Goal: Task Accomplishment & Management: Manage account settings

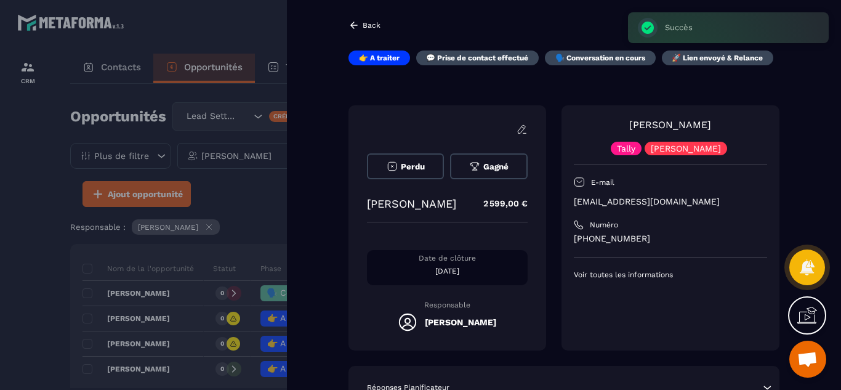
scroll to position [25, 0]
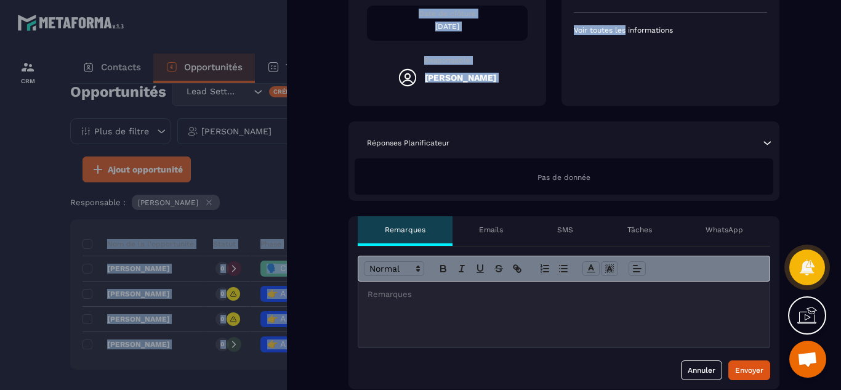
drag, startPoint x: 623, startPoint y: 337, endPoint x: 606, endPoint y: 308, distance: 33.7
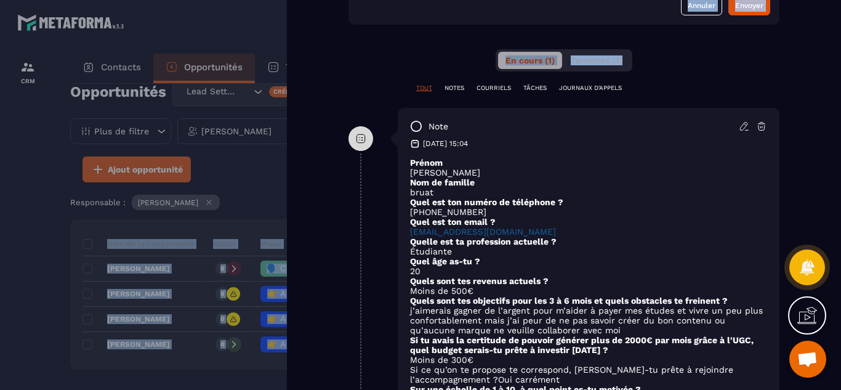
drag, startPoint x: 627, startPoint y: 353, endPoint x: 631, endPoint y: 399, distance: 45.7
click at [631, 389] on html "CRM Contacts Opportunités Tâches Opportunités Lead Setting Créer 10 396,00 € • …" at bounding box center [420, 195] width 841 height 390
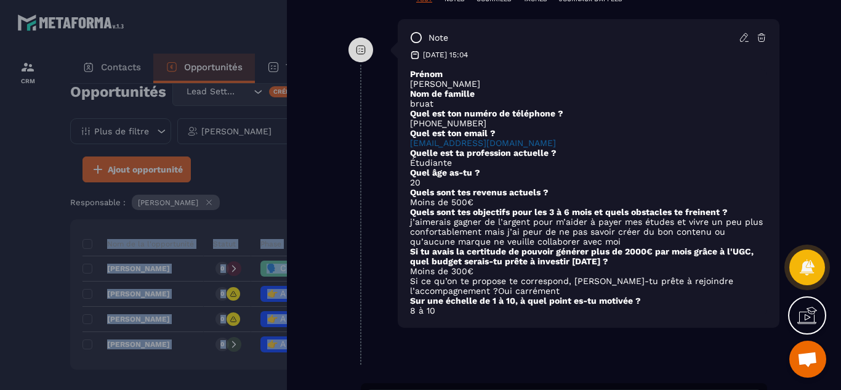
click at [0, 191] on div at bounding box center [420, 195] width 841 height 390
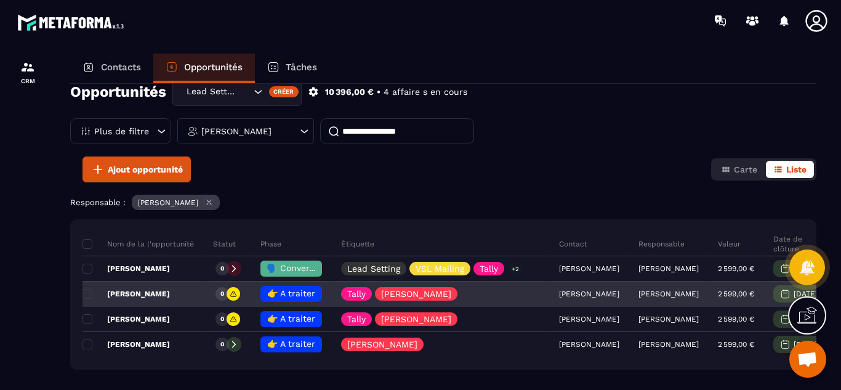
click at [287, 292] on span "👉 A traiter" at bounding box center [291, 293] width 48 height 10
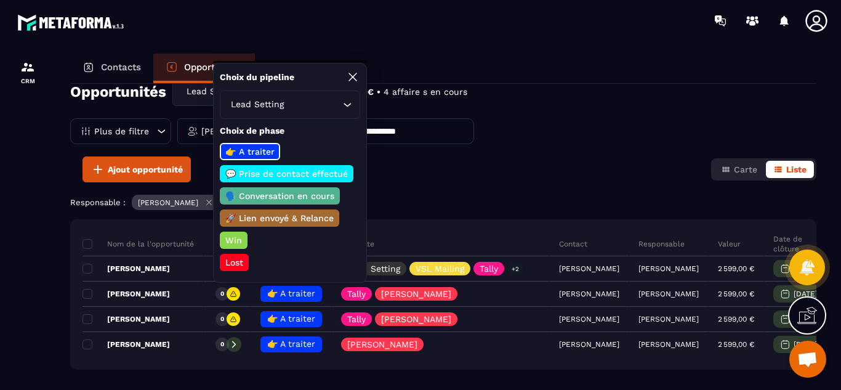
click at [304, 169] on p "💬 Prise de contact effectué" at bounding box center [286, 173] width 126 height 12
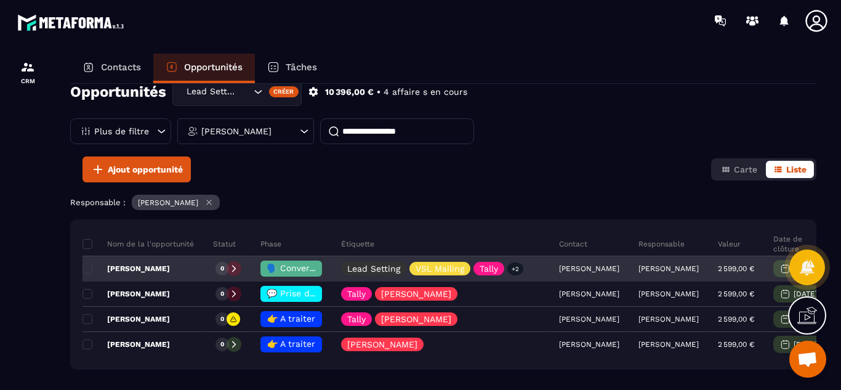
click at [148, 265] on p "[PERSON_NAME]" at bounding box center [125, 268] width 87 height 10
click at [148, 265] on div "Opportunités Lead Setting Créer 10 396,00 € • 4 affaire s en cours Plus de filt…" at bounding box center [443, 236] width 746 height 304
